Goal: Information Seeking & Learning: Find specific fact

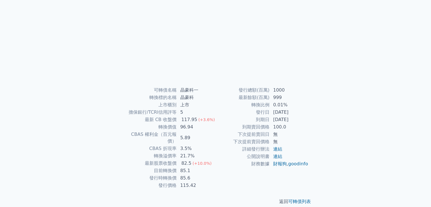
scroll to position [56, 0]
click at [155, 114] on td "擔保銀行/TCRI信用評等" at bounding box center [150, 111] width 54 height 7
copy td "TCRI"
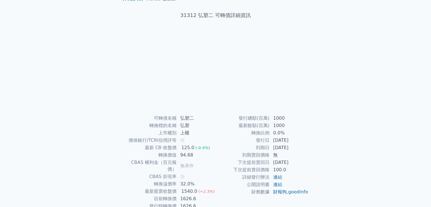
scroll to position [56, 0]
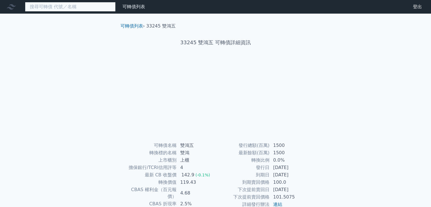
click at [94, 7] on input at bounding box center [70, 7] width 91 height 10
paste input "高技一"
type input "高技一"
